Goal: Information Seeking & Learning: Understand process/instructions

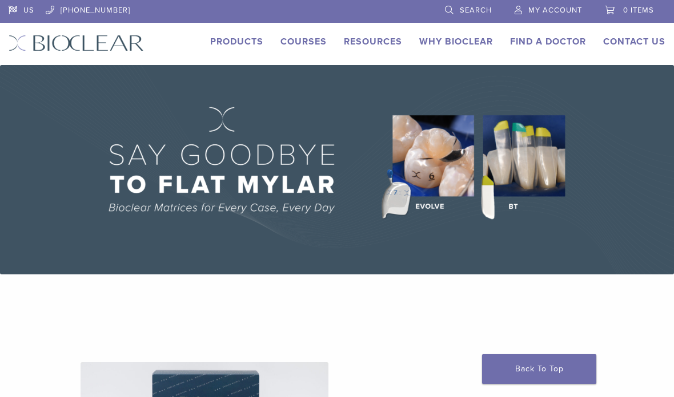
click at [518, 149] on img at bounding box center [337, 169] width 674 height 209
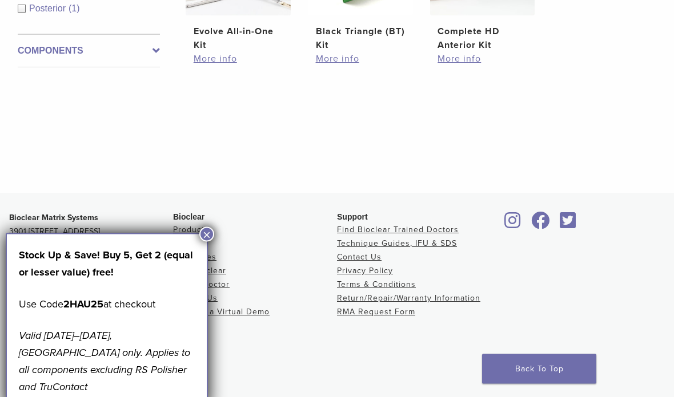
scroll to position [523, 0]
click at [200, 233] on button "×" at bounding box center [206, 234] width 15 height 15
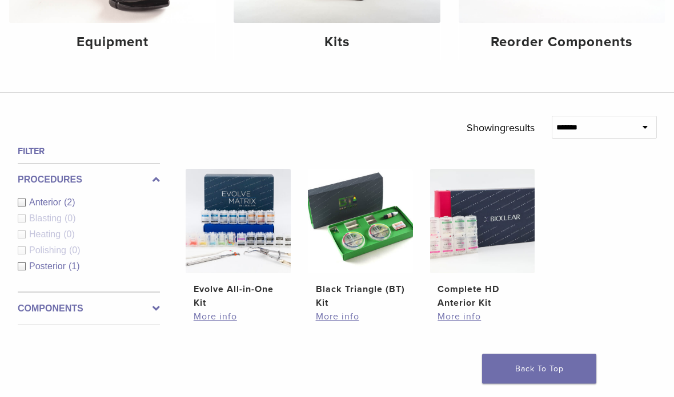
scroll to position [264, 0]
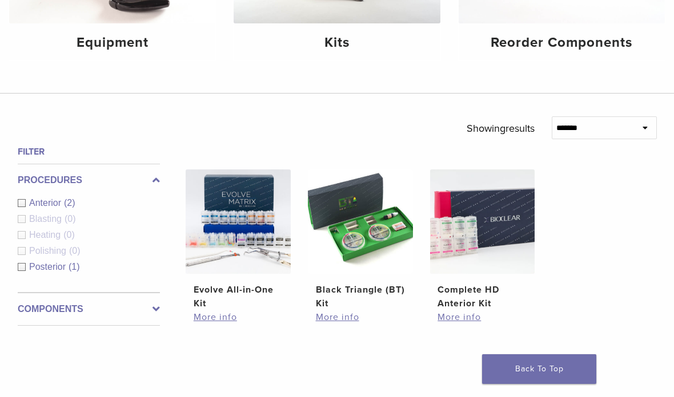
click at [338, 324] on link "More info" at bounding box center [360, 318] width 89 height 14
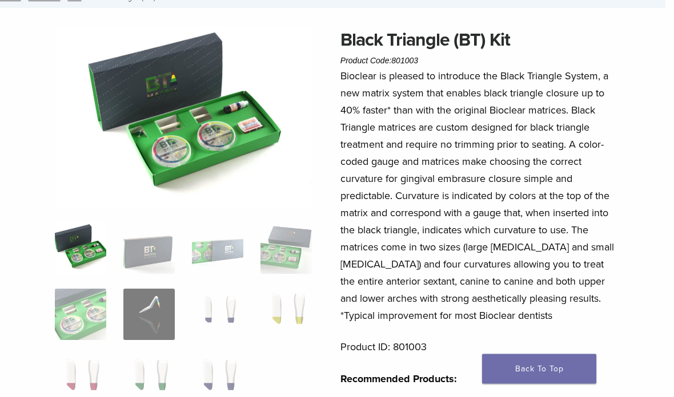
scroll to position [0, 9]
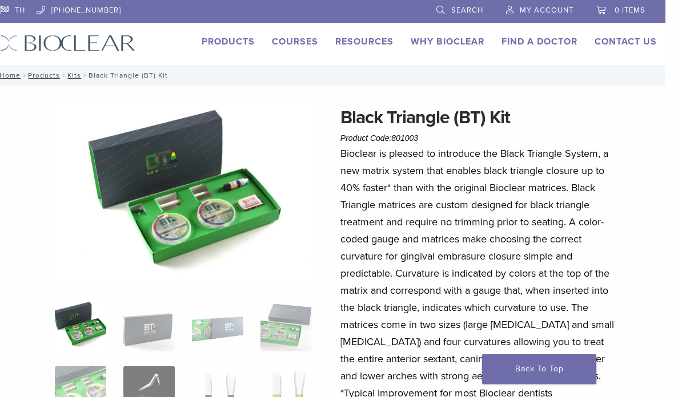
click at [0, 0] on link "Technique Guides, IFU, & SDS" at bounding box center [0, 0] width 0 height 0
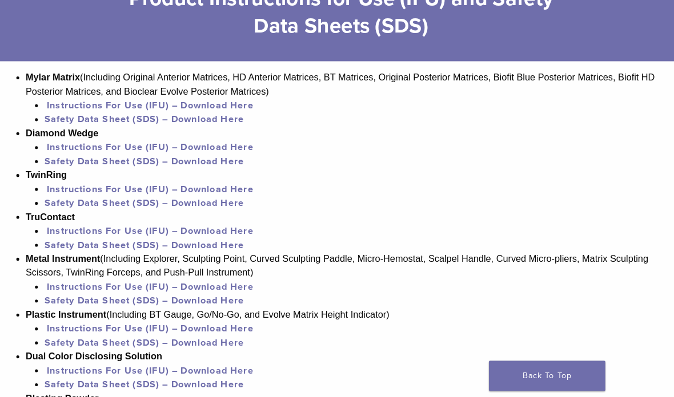
scroll to position [823, 0]
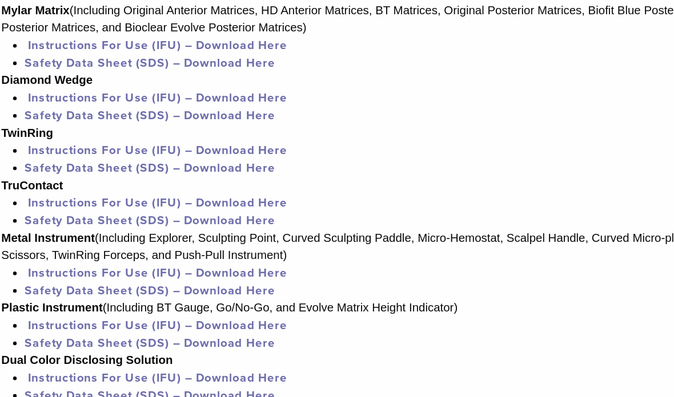
click at [180, 288] on link "Instructions For Use (IFU) – Download Here" at bounding box center [149, 293] width 203 height 11
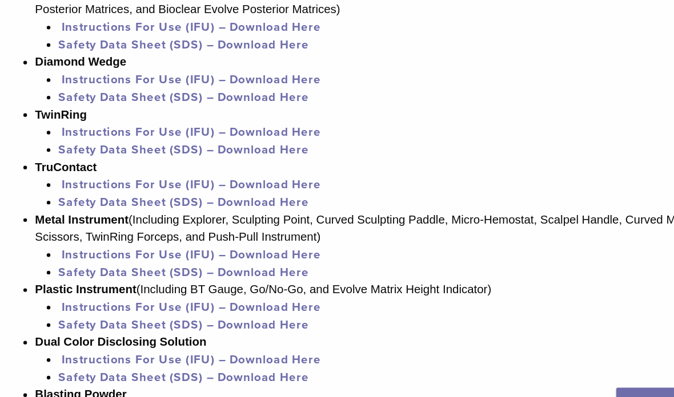
scroll to position [825, 0]
click at [78, 299] on link "Safety Data Sheet (SDS) – Download Here" at bounding box center [144, 304] width 196 height 11
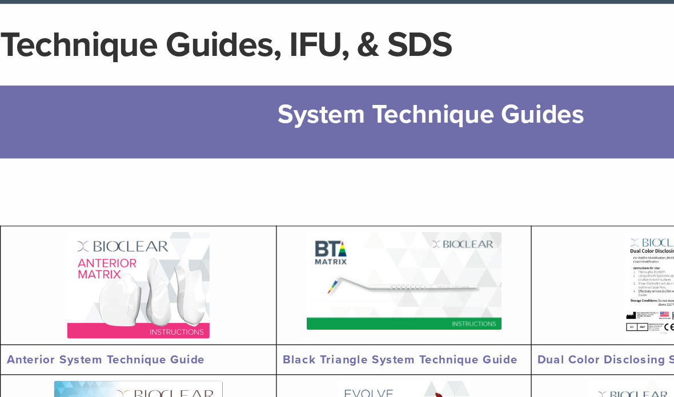
scroll to position [76, 0]
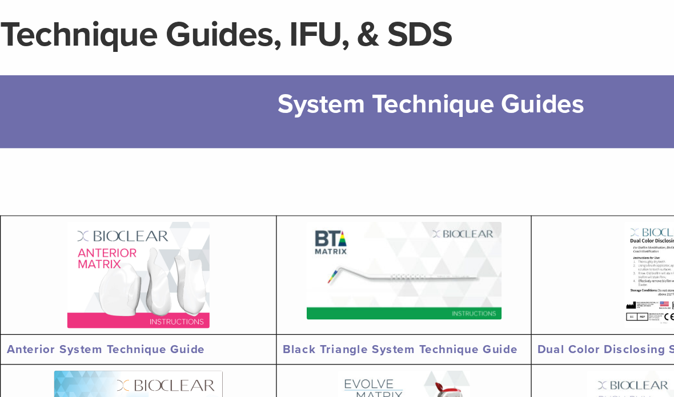
click at [339, 218] on img at bounding box center [316, 226] width 152 height 76
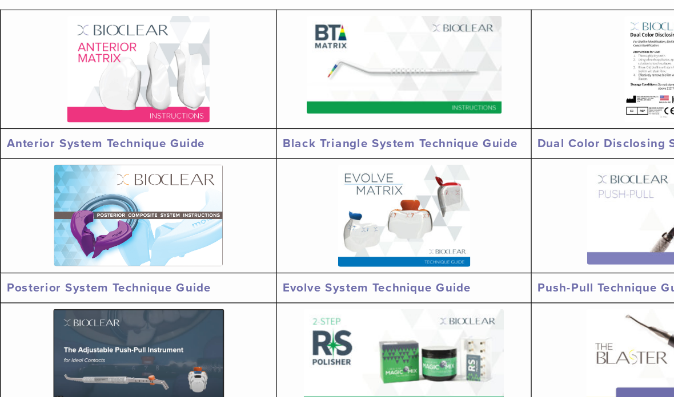
scroll to position [201, 0]
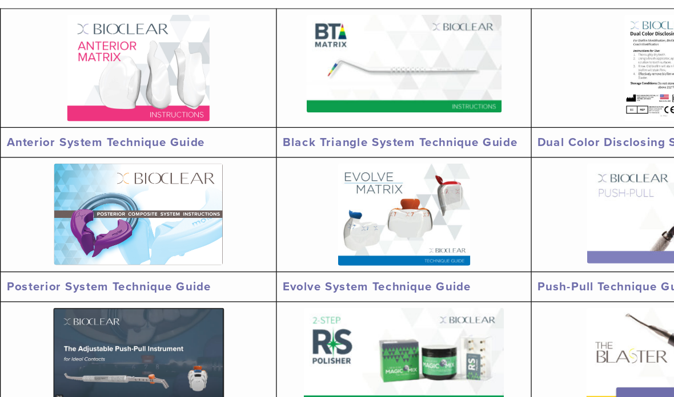
click at [333, 179] on img at bounding box center [315, 219] width 103 height 80
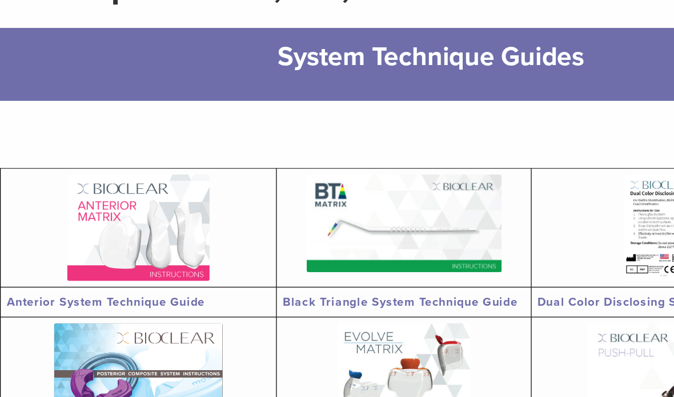
scroll to position [124, 0]
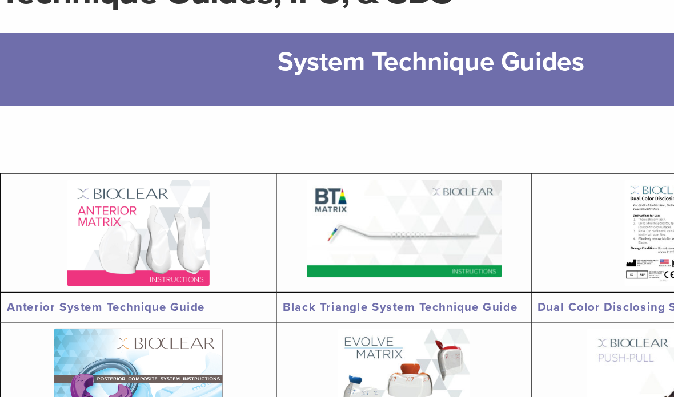
click at [100, 184] on img at bounding box center [108, 181] width 111 height 83
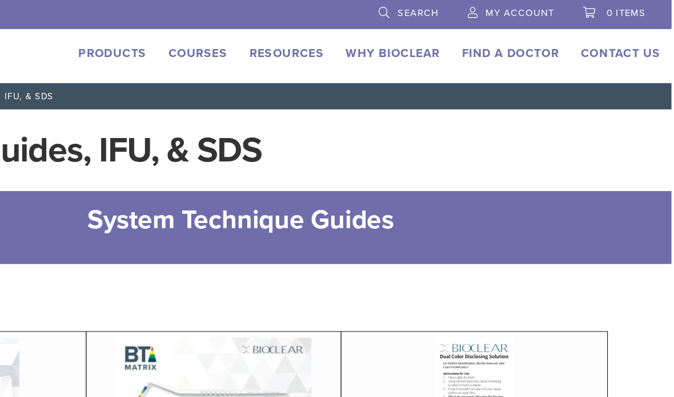
scroll to position [0, 9]
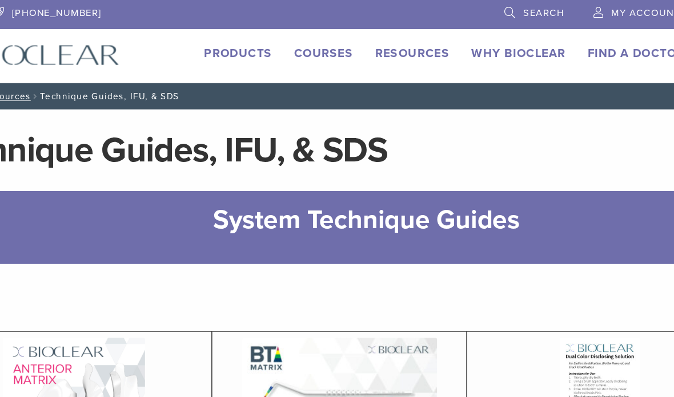
click at [272, 46] on link "Courses" at bounding box center [295, 41] width 46 height 11
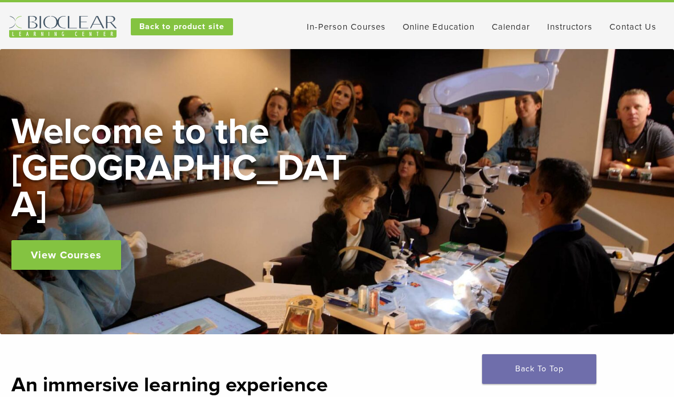
scroll to position [13, 0]
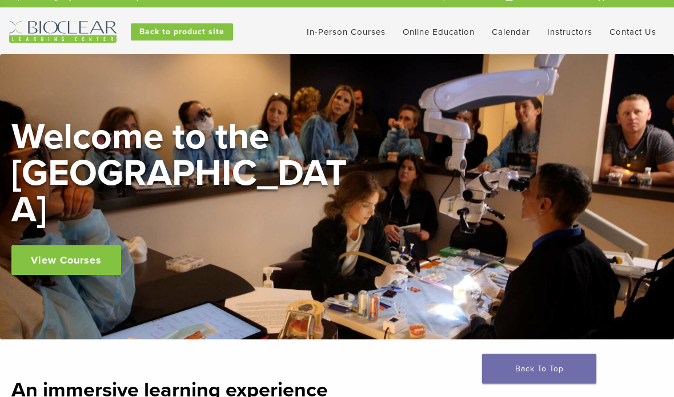
click at [76, 246] on link "View Courses" at bounding box center [66, 261] width 110 height 30
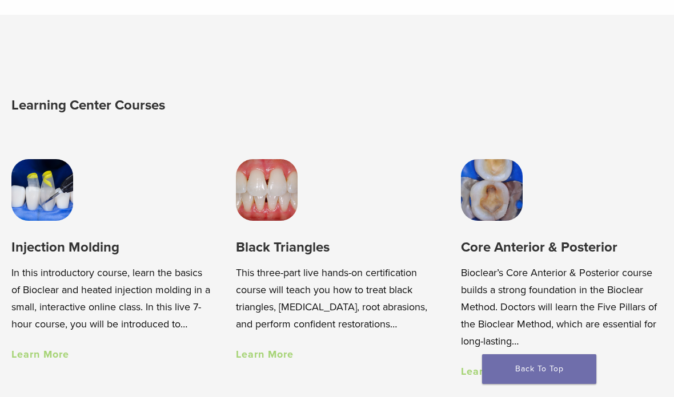
scroll to position [601, 0]
click at [49, 187] on img at bounding box center [42, 190] width 62 height 62
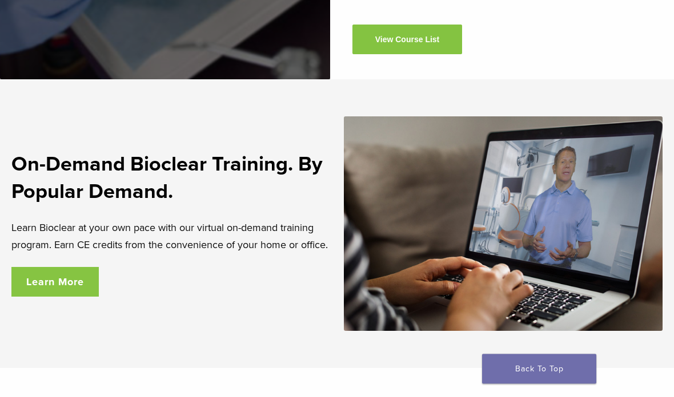
scroll to position [1838, 0]
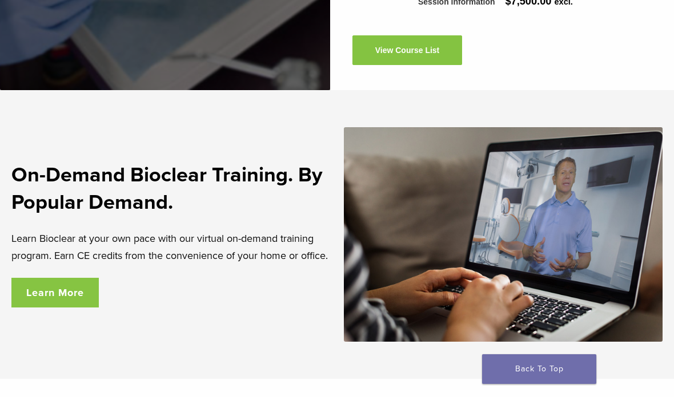
click at [45, 292] on link "Learn More" at bounding box center [54, 293] width 87 height 30
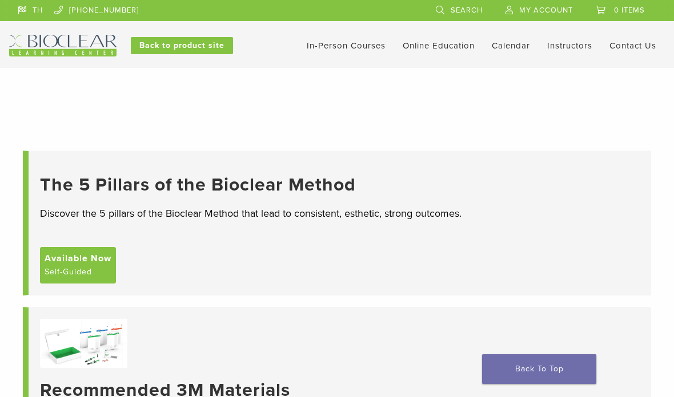
click at [74, 265] on span "Available Now" at bounding box center [78, 259] width 67 height 14
click at [0, 0] on link "Interactive" at bounding box center [0, 0] width 0 height 0
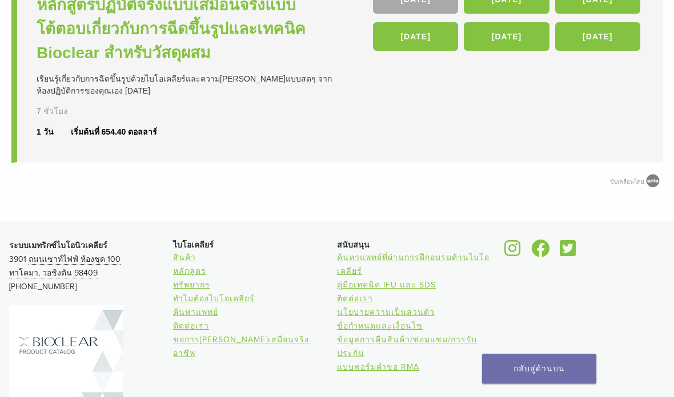
scroll to position [171, 0]
click at [233, 294] on font "ทำไมต้องไบโอเคลียร์" at bounding box center [214, 299] width 82 height 10
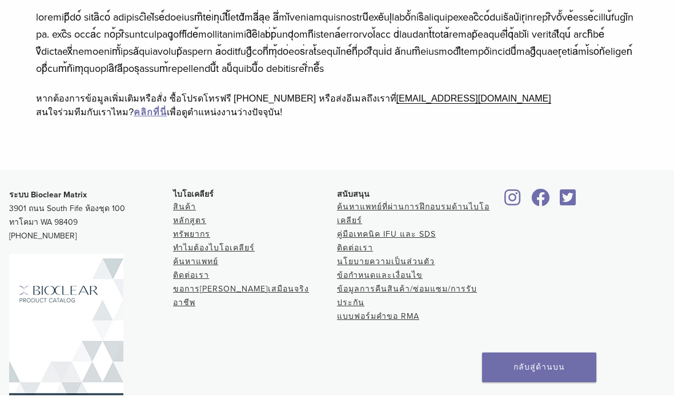
scroll to position [435, 0]
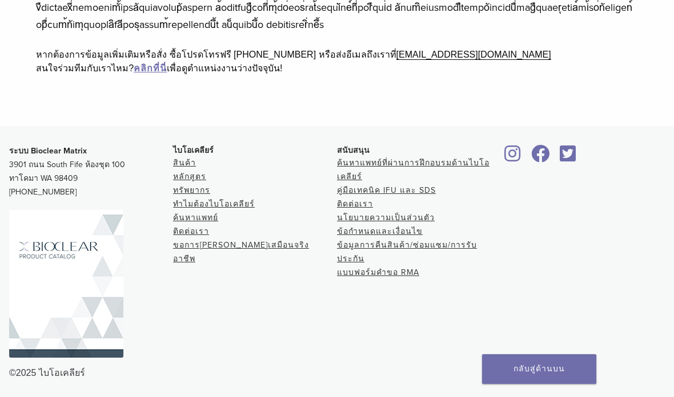
click at [397, 188] on font "คู่มือเทคนิค IFU และ SDS" at bounding box center [386, 191] width 99 height 10
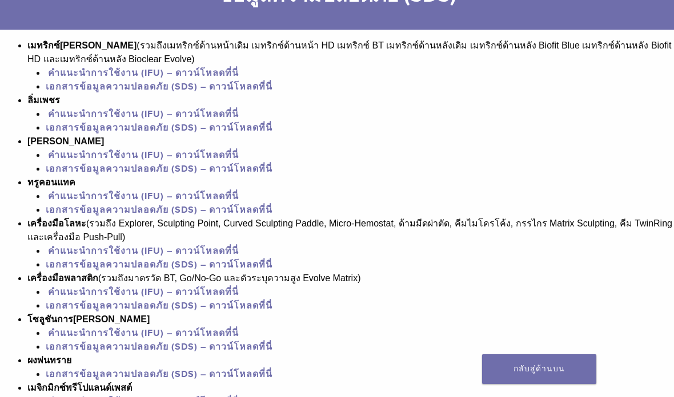
scroll to position [823, 0]
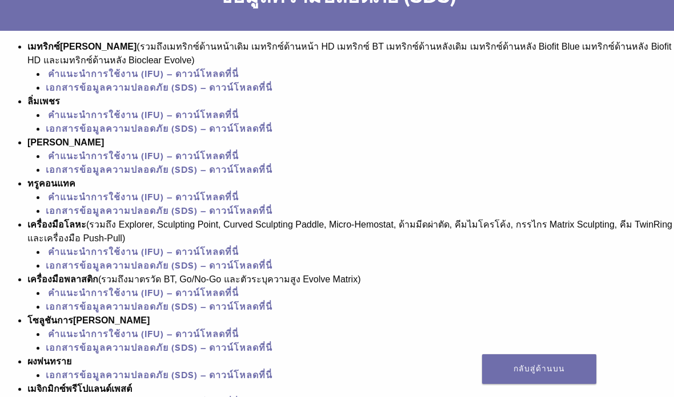
click at [182, 203] on font "คำแนะนำการใช้งาน (IFU) – ดาวน์โหลดที่นี่" at bounding box center [143, 197] width 191 height 11
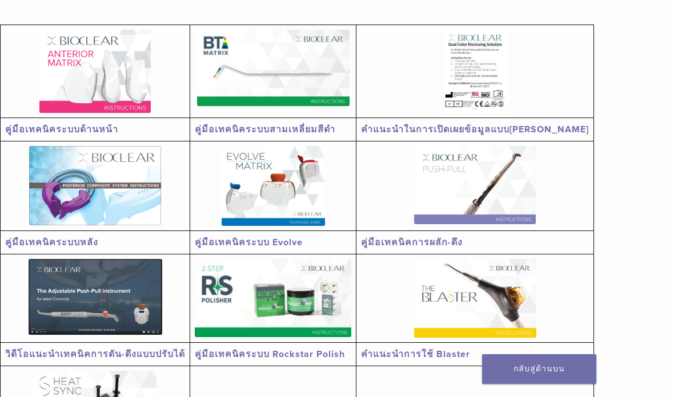
scroll to position [0, 0]
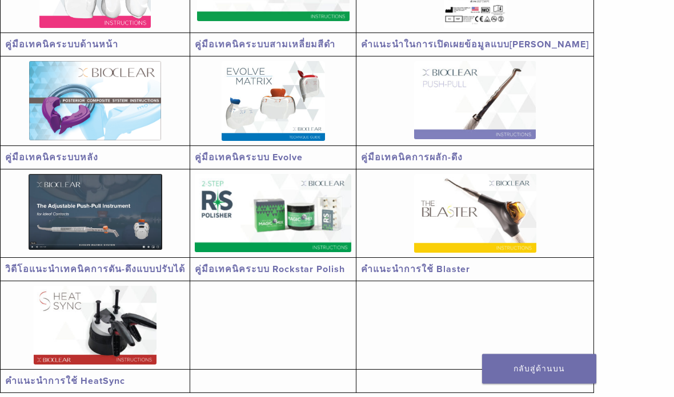
scroll to position [337, 0]
